Goal: Task Accomplishment & Management: Manage account settings

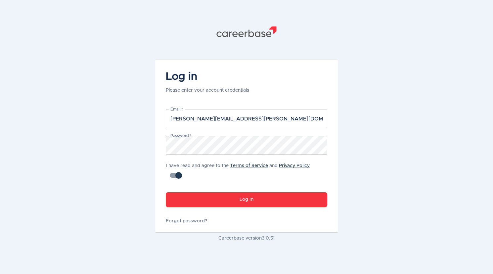
click at [249, 202] on button "Log In" at bounding box center [246, 199] width 161 height 15
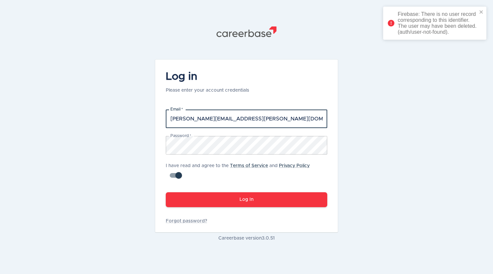
drag, startPoint x: 228, startPoint y: 123, endPoint x: 231, endPoint y: 121, distance: 3.6
click at [228, 123] on input "[PERSON_NAME][EMAIL_ADDRESS][PERSON_NAME][DOMAIN_NAME]" at bounding box center [246, 118] width 161 height 19
drag, startPoint x: 275, startPoint y: 119, endPoint x: 228, endPoint y: 120, distance: 46.3
click at [228, 120] on input "[PERSON_NAME][EMAIL_ADDRESS][PERSON_NAME][DOMAIN_NAME]" at bounding box center [246, 118] width 161 height 19
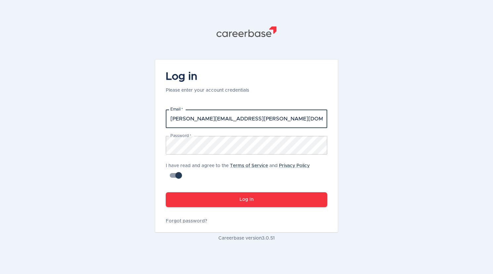
type input "[PERSON_NAME][EMAIL_ADDRESS][PERSON_NAME][DOMAIN_NAME]"
click at [166, 192] on button "Log In" at bounding box center [246, 199] width 161 height 15
click at [366, 82] on div ".st1{fill:#505150} Log in Please enter your account credentials Email   * [PERS…" at bounding box center [246, 137] width 493 height 274
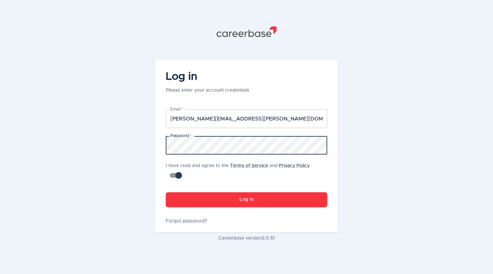
click at [228, 200] on button "Log In" at bounding box center [246, 199] width 161 height 15
click at [166, 192] on button "Log In" at bounding box center [246, 199] width 161 height 15
click at [237, 198] on button "Log In" at bounding box center [246, 199] width 161 height 15
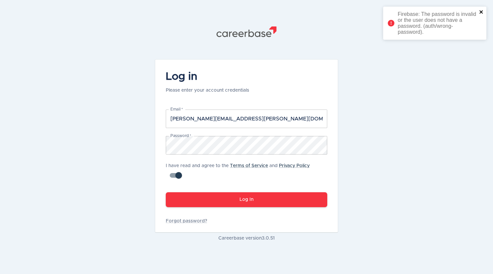
click at [481, 11] on icon "close" at bounding box center [481, 11] width 5 height 5
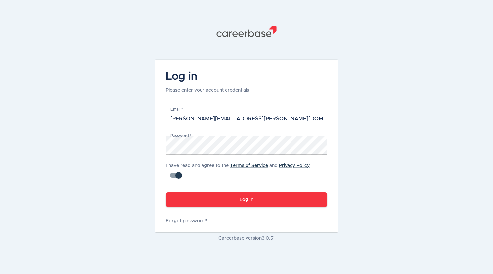
click at [239, 201] on button "Log In" at bounding box center [246, 199] width 161 height 15
click at [113, 149] on div ".st1{fill:#505150} Log in Please enter your account credentials Email   * [PERS…" at bounding box center [246, 137] width 493 height 274
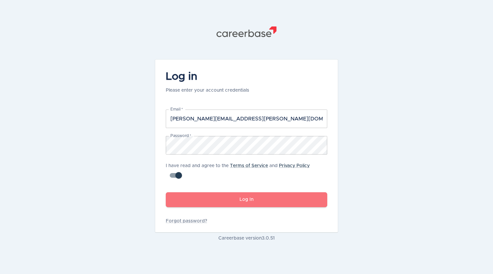
click at [180, 198] on button "Log In" at bounding box center [246, 199] width 161 height 15
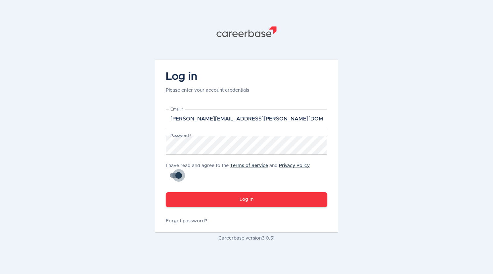
click at [180, 173] on input "checkbox" at bounding box center [179, 175] width 38 height 13
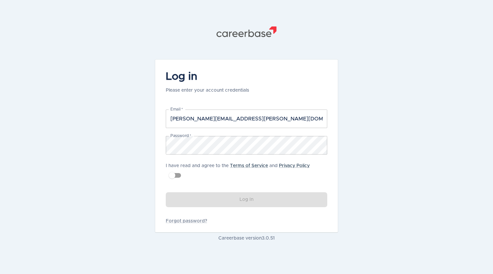
click at [180, 173] on input "checkbox" at bounding box center [172, 175] width 38 height 13
checkbox input "true"
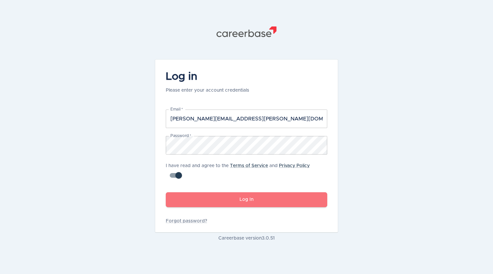
click at [276, 199] on button "Log In" at bounding box center [246, 199] width 161 height 15
